Goal: Check status: Check status

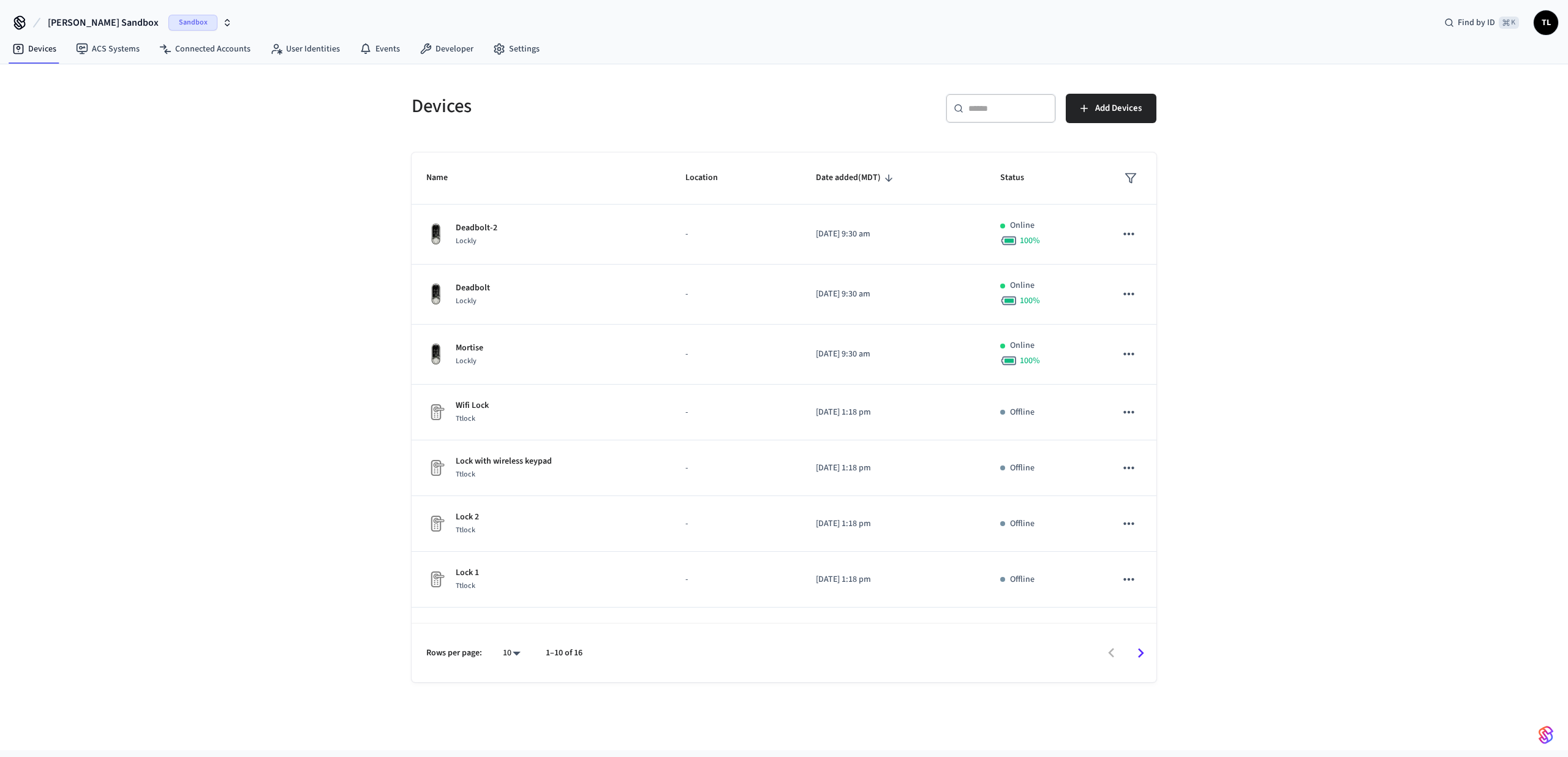
click at [169, 20] on span "Sandbox" at bounding box center [193, 23] width 49 height 16
click at [151, 82] on span "Production" at bounding box center [163, 79] width 49 height 16
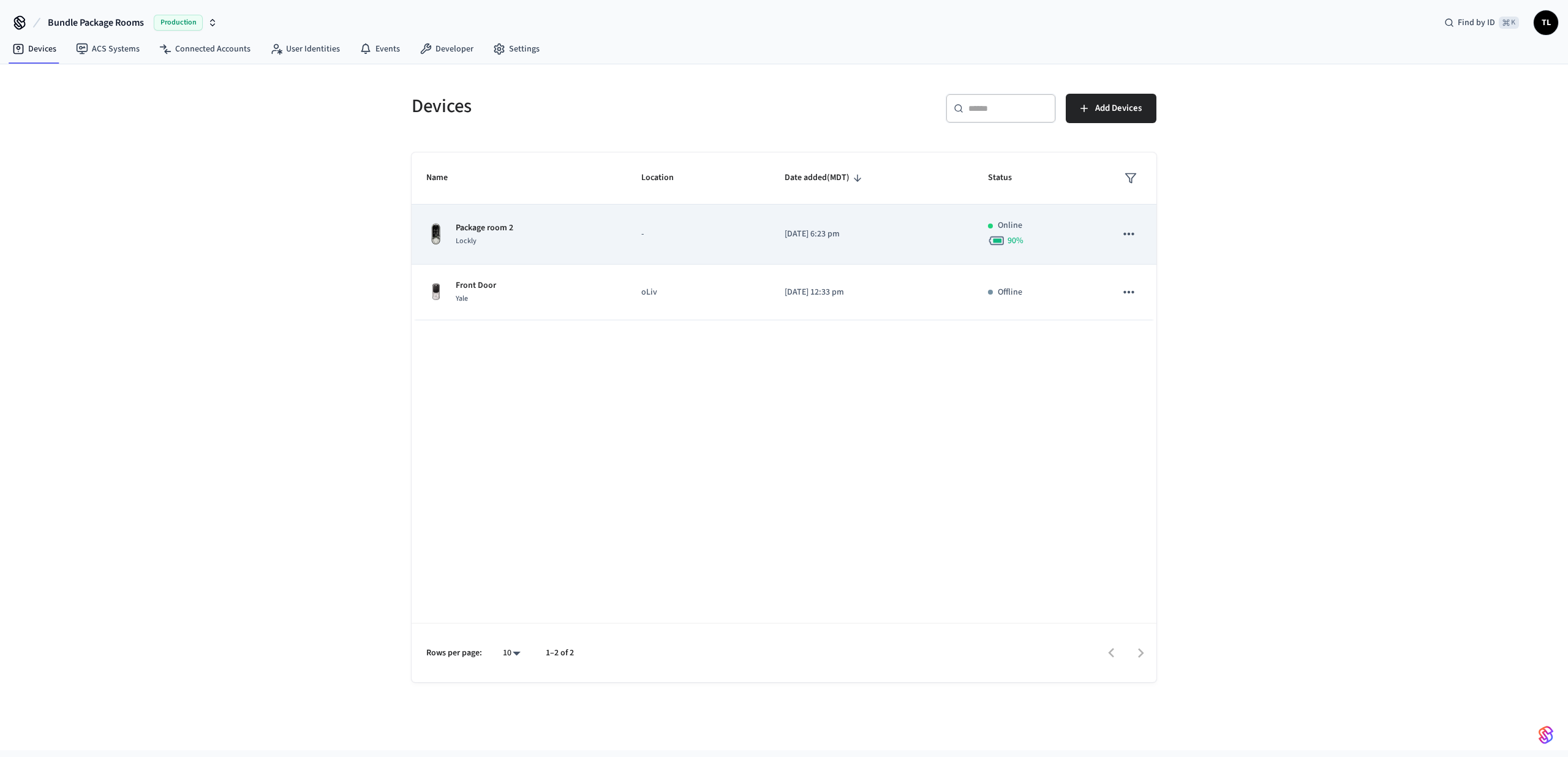
click at [558, 256] on td "Package room 2 Lockly" at bounding box center [519, 234] width 215 height 60
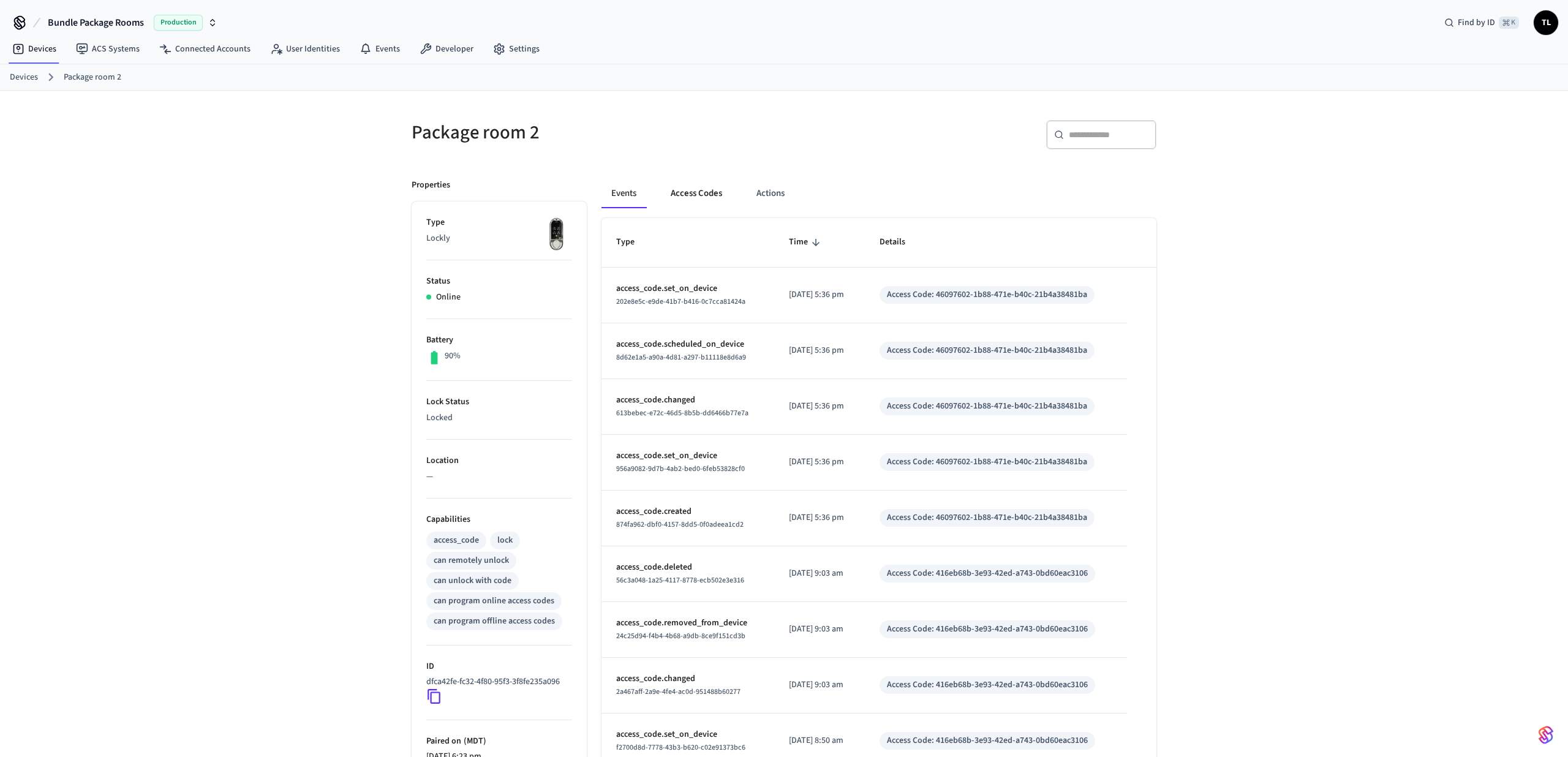
click at [684, 196] on button "Access Codes" at bounding box center [697, 194] width 71 height 30
